Goal: Complete application form

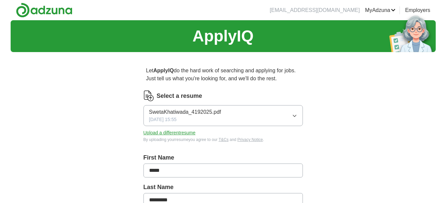
click at [186, 111] on span "SwetaKhatiwada_4192025.pdf" at bounding box center [185, 112] width 72 height 8
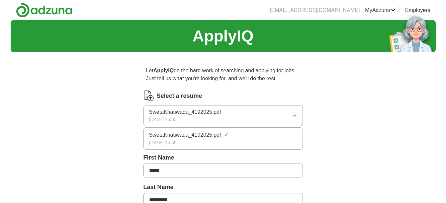
click at [294, 115] on icon "button" at bounding box center [294, 115] width 5 height 5
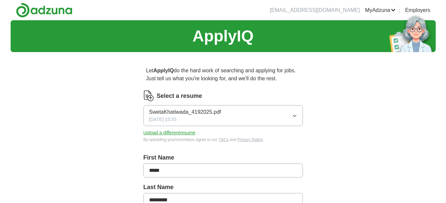
click at [163, 133] on button "Upload a different resume" at bounding box center [169, 133] width 52 height 7
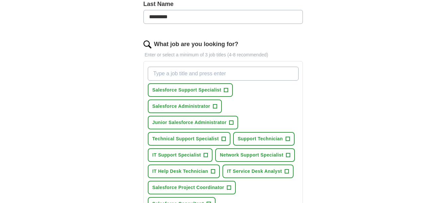
scroll to position [191, 0]
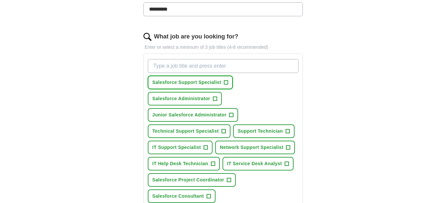
click at [210, 82] on span "Salesforce Support Specialist" at bounding box center [186, 82] width 69 height 7
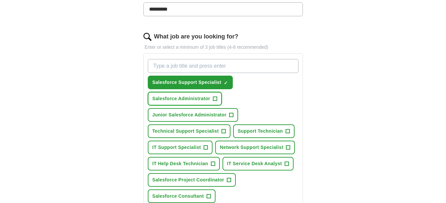
click at [215, 98] on span "+" at bounding box center [215, 98] width 4 height 5
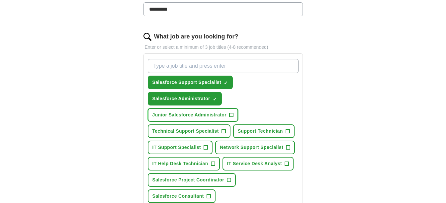
click at [230, 115] on span "+" at bounding box center [231, 115] width 4 height 5
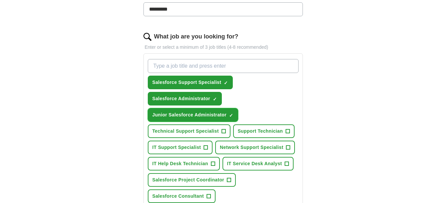
click at [0, 0] on span "×" at bounding box center [0, 0] width 0 height 0
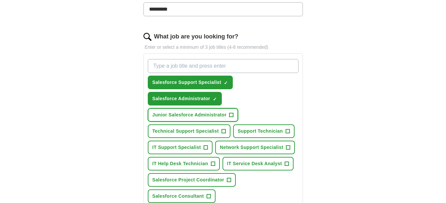
click at [230, 115] on span "+" at bounding box center [231, 115] width 4 height 5
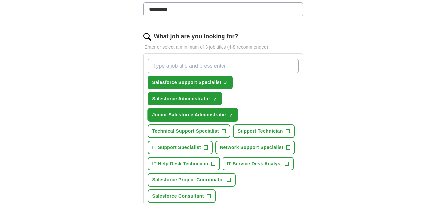
click at [0, 0] on span "×" at bounding box center [0, 0] width 0 height 0
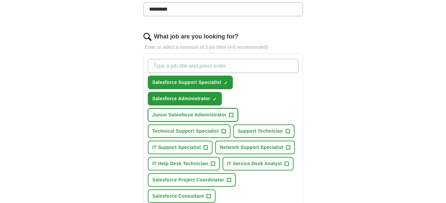
click at [230, 114] on span "+" at bounding box center [231, 115] width 4 height 5
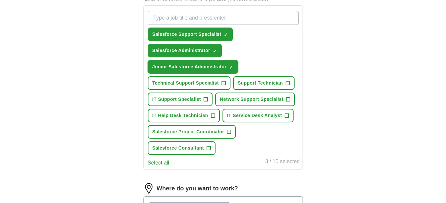
scroll to position [241, 0]
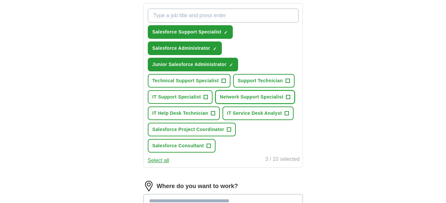
click at [287, 97] on span "+" at bounding box center [288, 97] width 4 height 5
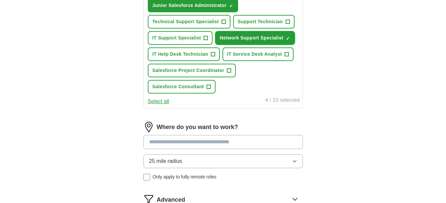
scroll to position [341, 0]
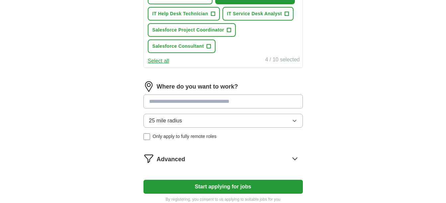
click at [251, 101] on input at bounding box center [222, 102] width 159 height 14
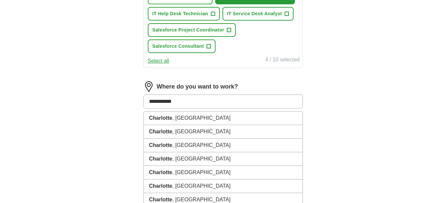
type input "**********"
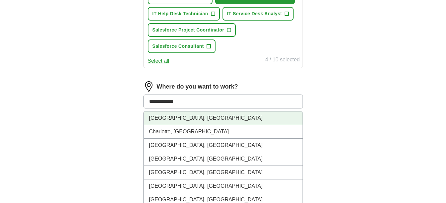
click at [179, 117] on li "[GEOGRAPHIC_DATA], [GEOGRAPHIC_DATA]" at bounding box center [223, 119] width 159 height 14
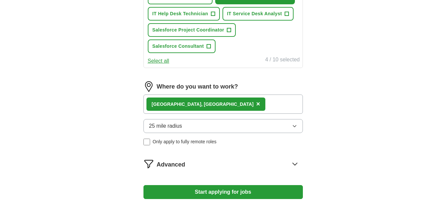
click at [256, 104] on span "×" at bounding box center [258, 103] width 4 height 7
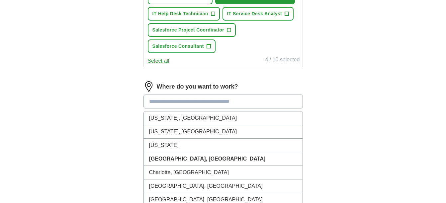
click at [179, 104] on input at bounding box center [222, 102] width 159 height 14
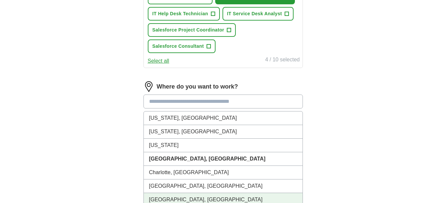
click at [179, 197] on li "[GEOGRAPHIC_DATA], [GEOGRAPHIC_DATA]" at bounding box center [223, 200] width 159 height 14
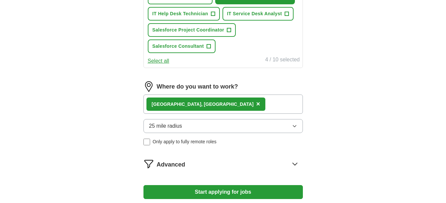
click at [215, 189] on button "Start applying for jobs" at bounding box center [222, 192] width 159 height 14
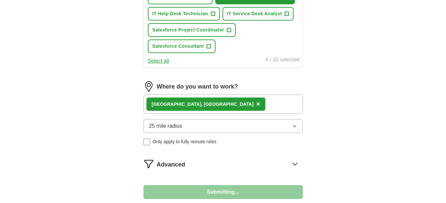
select select "**"
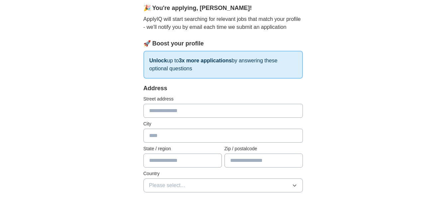
scroll to position [116, 0]
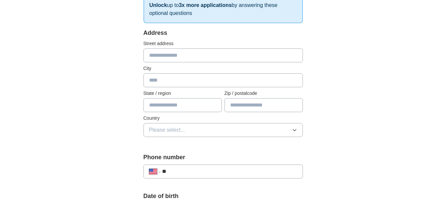
click at [267, 61] on input "text" at bounding box center [222, 55] width 159 height 14
type input "**********"
type input "*****"
type input "**"
type input "*****"
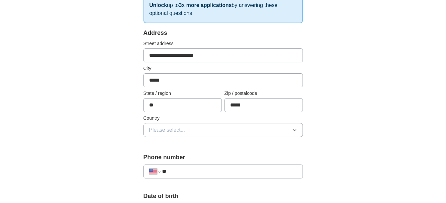
click at [266, 130] on button "Please select..." at bounding box center [222, 130] width 159 height 14
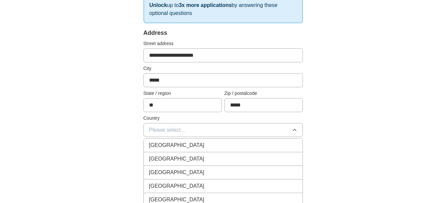
click at [185, 156] on div "[GEOGRAPHIC_DATA]" at bounding box center [223, 159] width 148 height 8
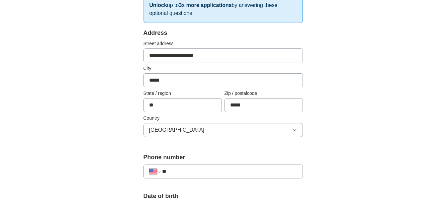
click at [180, 169] on input "**" at bounding box center [229, 172] width 135 height 8
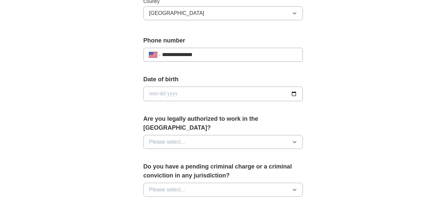
scroll to position [263, 0]
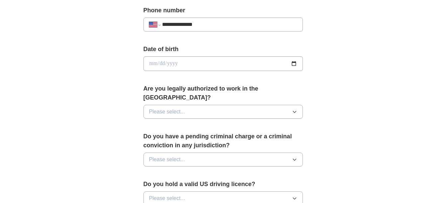
type input "**********"
click at [295, 106] on button "Please select..." at bounding box center [222, 112] width 159 height 14
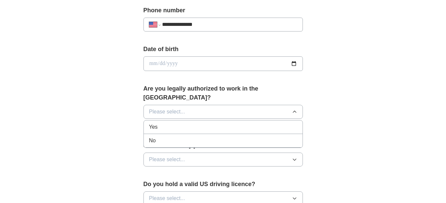
click at [196, 123] on div "Yes" at bounding box center [223, 127] width 148 height 8
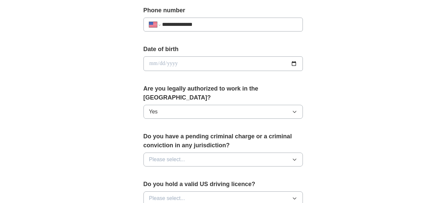
click at [216, 153] on button "Please select..." at bounding box center [222, 160] width 159 height 14
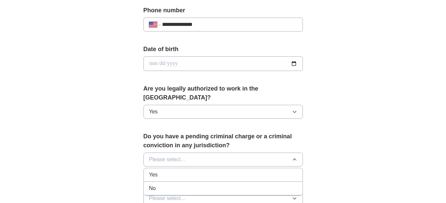
click at [169, 185] on div "No" at bounding box center [223, 189] width 148 height 8
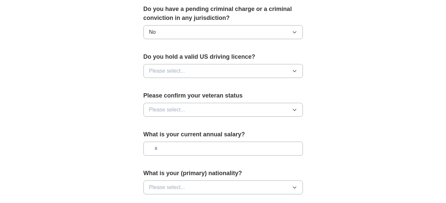
scroll to position [392, 0]
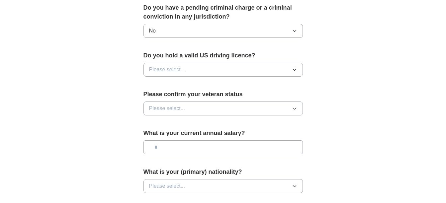
click at [293, 67] on icon "button" at bounding box center [294, 69] width 5 height 5
click at [190, 81] on div "Yes" at bounding box center [223, 85] width 148 height 8
click at [189, 102] on button "Please select..." at bounding box center [222, 109] width 159 height 14
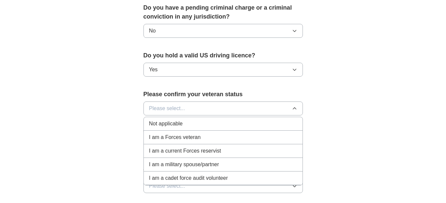
click at [180, 120] on span "Not applicable" at bounding box center [166, 124] width 34 height 8
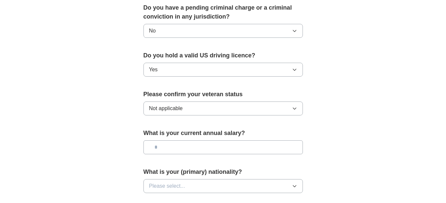
click at [182, 140] on input "text" at bounding box center [222, 147] width 159 height 14
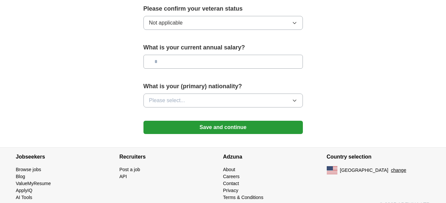
scroll to position [480, 0]
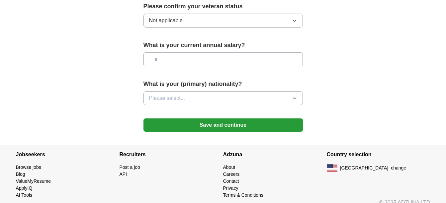
click at [297, 91] on button "Please select..." at bounding box center [222, 98] width 159 height 14
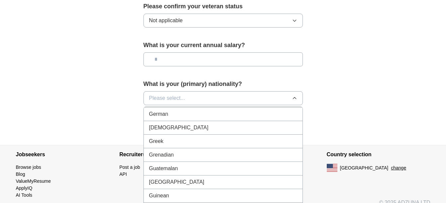
scroll to position [994, 0]
click at [209, 91] on button "Please select..." at bounding box center [222, 98] width 159 height 14
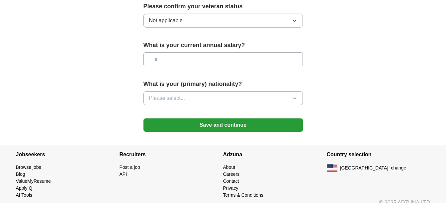
click at [241, 119] on button "Save and continue" at bounding box center [222, 125] width 159 height 13
